Goal: Task Accomplishment & Management: Use online tool/utility

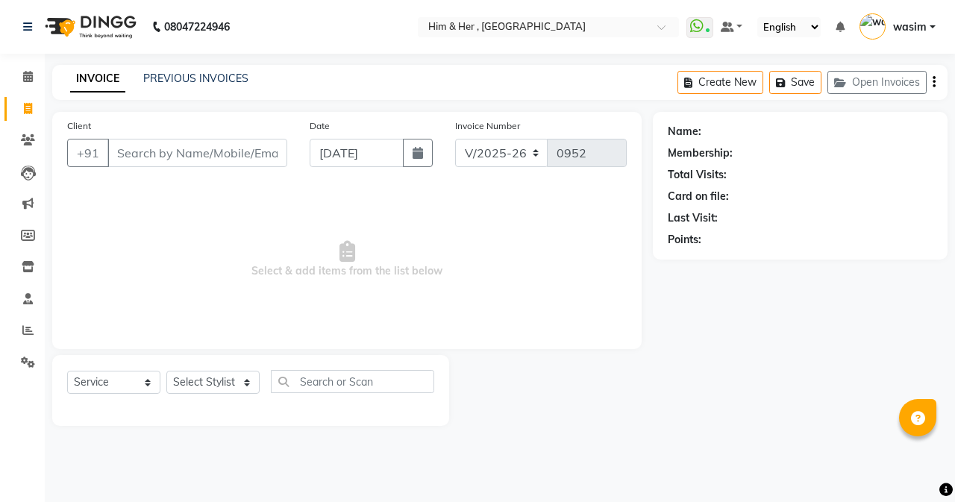
select select "5934"
select select "service"
click at [185, 151] on input "Client" at bounding box center [197, 153] width 180 height 28
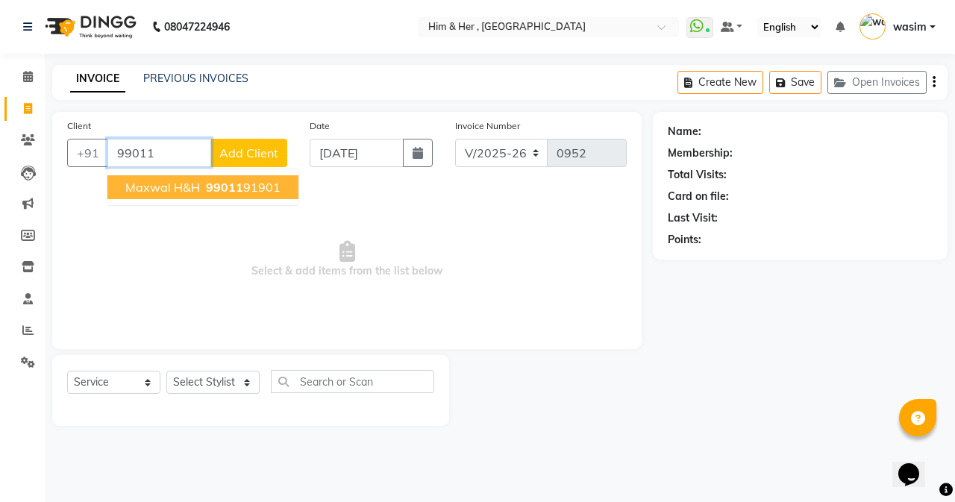
click at [169, 196] on button "Maxwal H&H 99011 91901" at bounding box center [202, 187] width 191 height 24
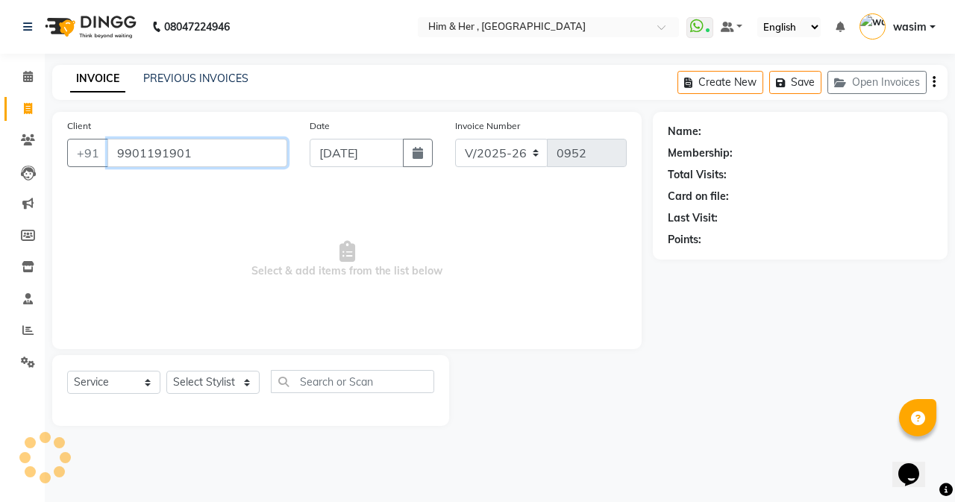
type input "9901191901"
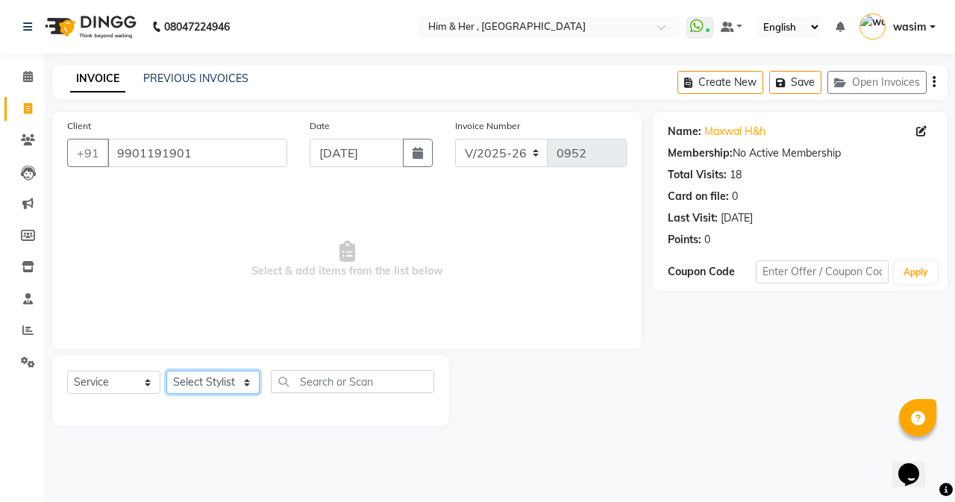
click at [219, 384] on select "Select Stylist [PERSON_NAME] Anam [PERSON_NAME] [PERSON_NAME]" at bounding box center [212, 382] width 93 height 23
select select "42530"
click at [166, 371] on select "Select Stylist [PERSON_NAME] Anam [PERSON_NAME] [PERSON_NAME]" at bounding box center [212, 382] width 93 height 23
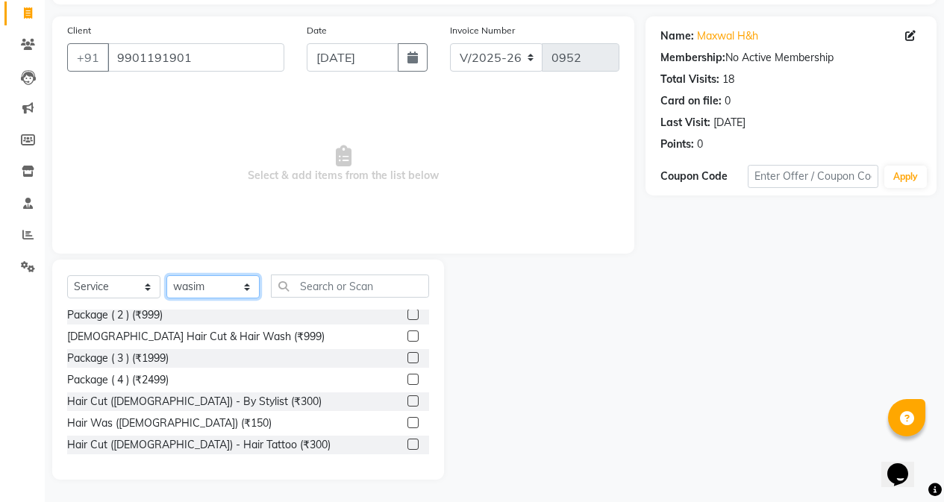
scroll to position [298, 0]
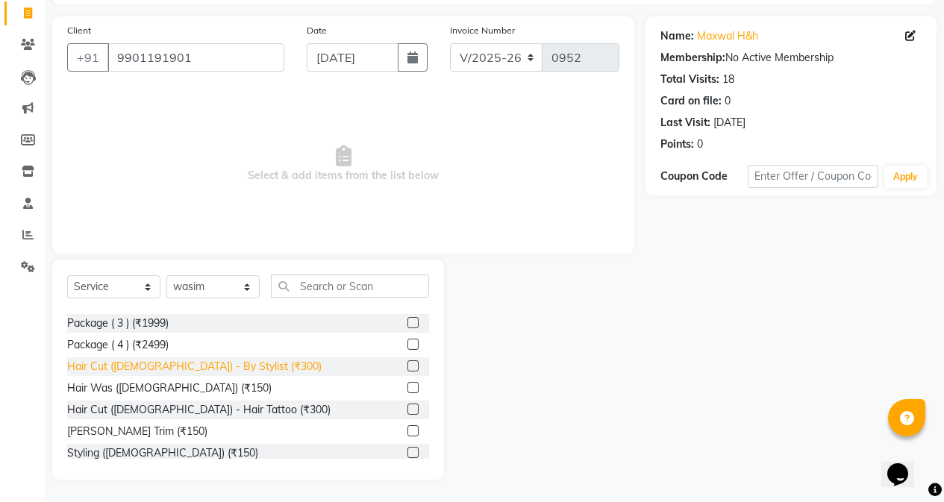
click at [213, 367] on div "Hair Cut ([DEMOGRAPHIC_DATA]) - By Stylist (₹300)" at bounding box center [194, 367] width 254 height 16
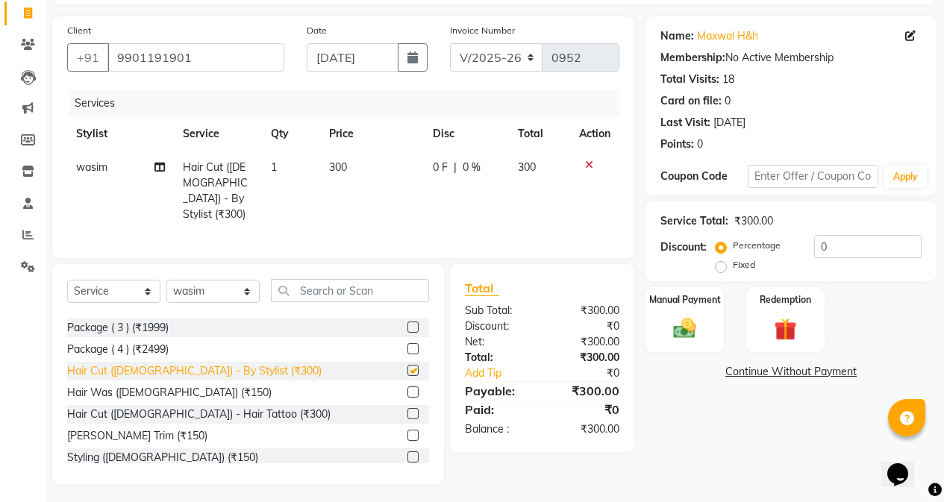
checkbox input "false"
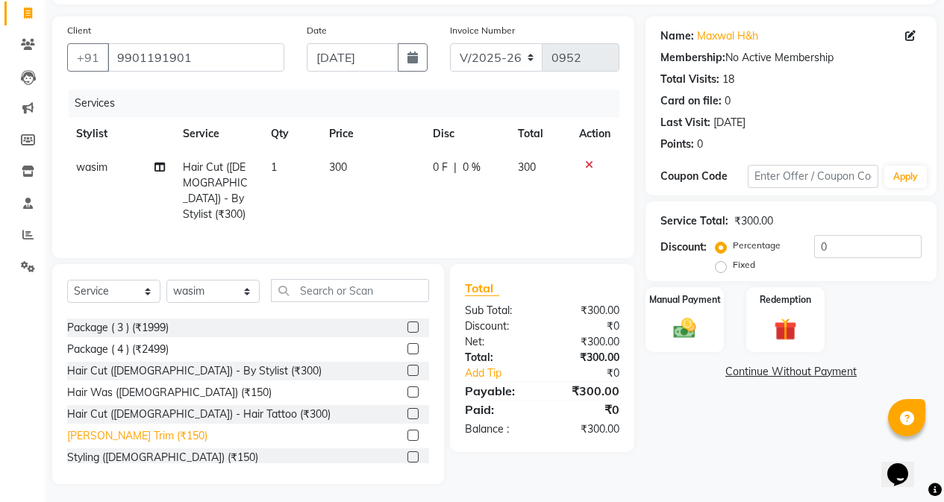
click at [143, 432] on div "[PERSON_NAME] Trim (₹150)" at bounding box center [137, 436] width 140 height 16
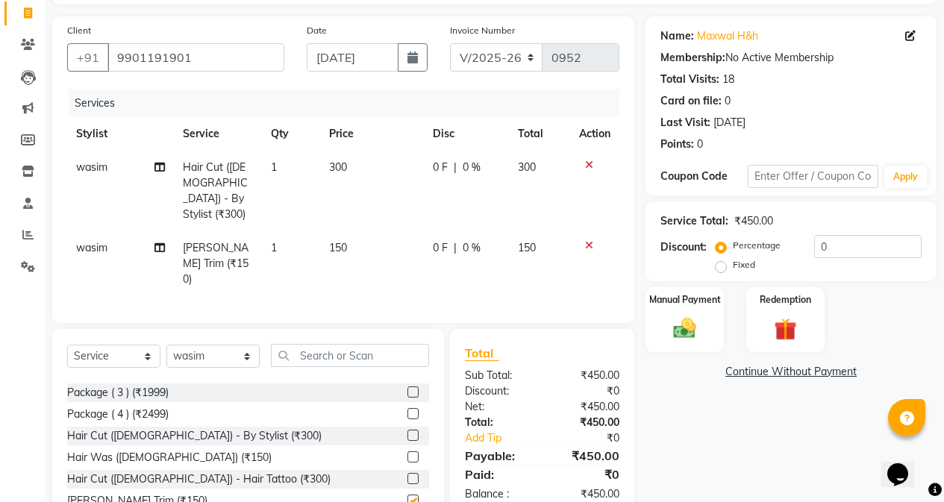
checkbox input "false"
click at [682, 331] on img at bounding box center [685, 328] width 38 height 27
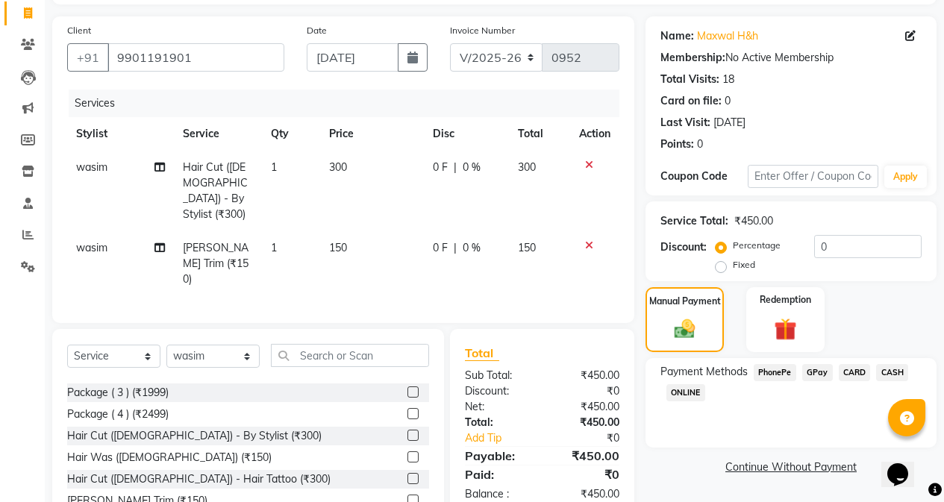
click at [811, 373] on span "GPay" at bounding box center [817, 372] width 31 height 17
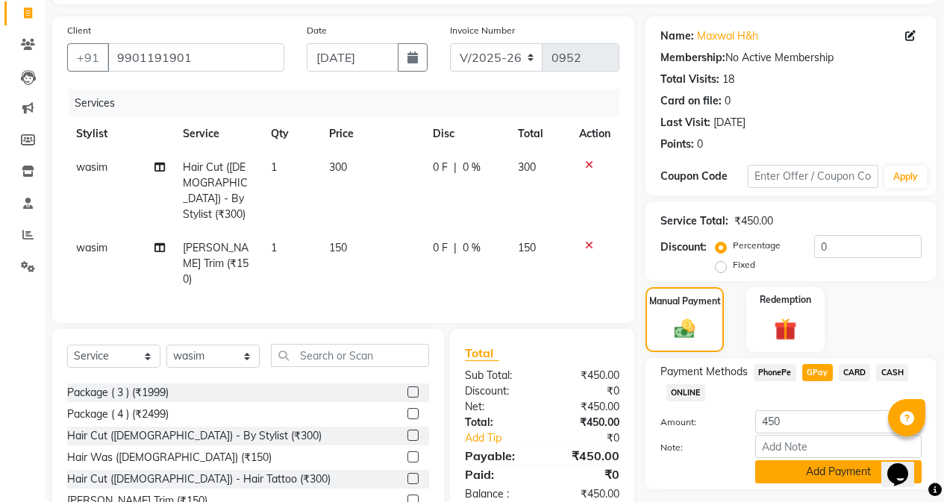
click at [813, 472] on button "Add Payment" at bounding box center [838, 471] width 166 height 23
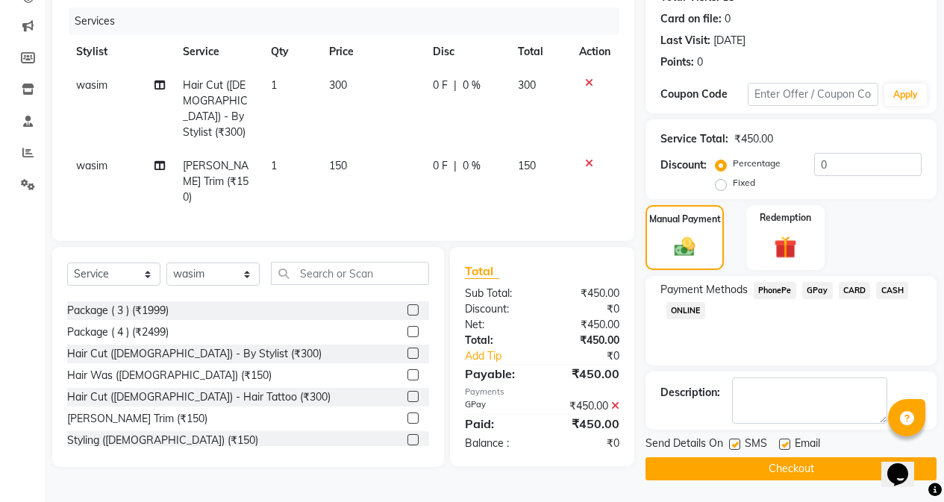
scroll to position [178, 0]
click at [733, 443] on label at bounding box center [734, 443] width 11 height 11
click at [733, 443] on input "checkbox" at bounding box center [734, 445] width 10 height 10
checkbox input "false"
click at [747, 468] on button "Checkout" at bounding box center [790, 468] width 291 height 23
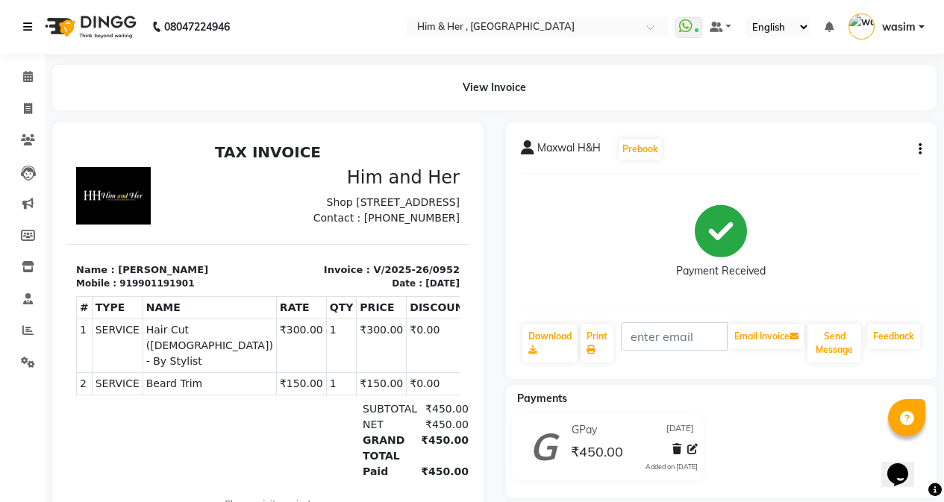
click at [29, 30] on icon at bounding box center [27, 27] width 9 height 10
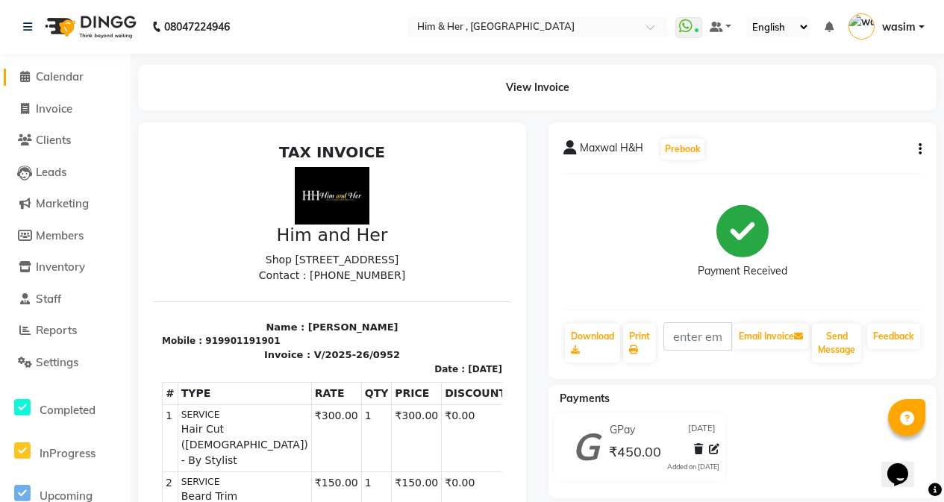
click at [60, 76] on span "Calendar" at bounding box center [60, 76] width 48 height 14
